Goal: Transaction & Acquisition: Purchase product/service

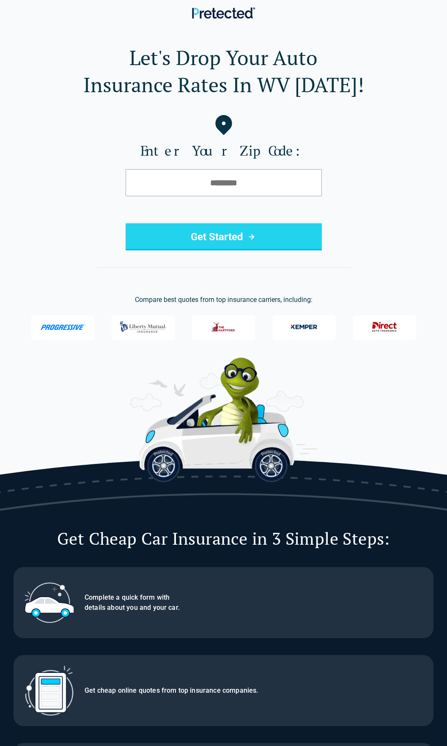
click at [142, 324] on img at bounding box center [143, 327] width 51 height 20
click at [146, 326] on img at bounding box center [143, 327] width 51 height 20
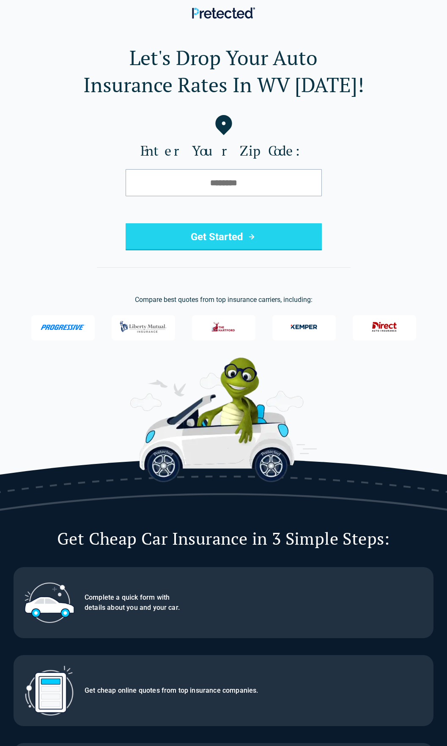
click at [146, 326] on img at bounding box center [143, 327] width 51 height 20
